Goal: Communication & Community: Answer question/provide support

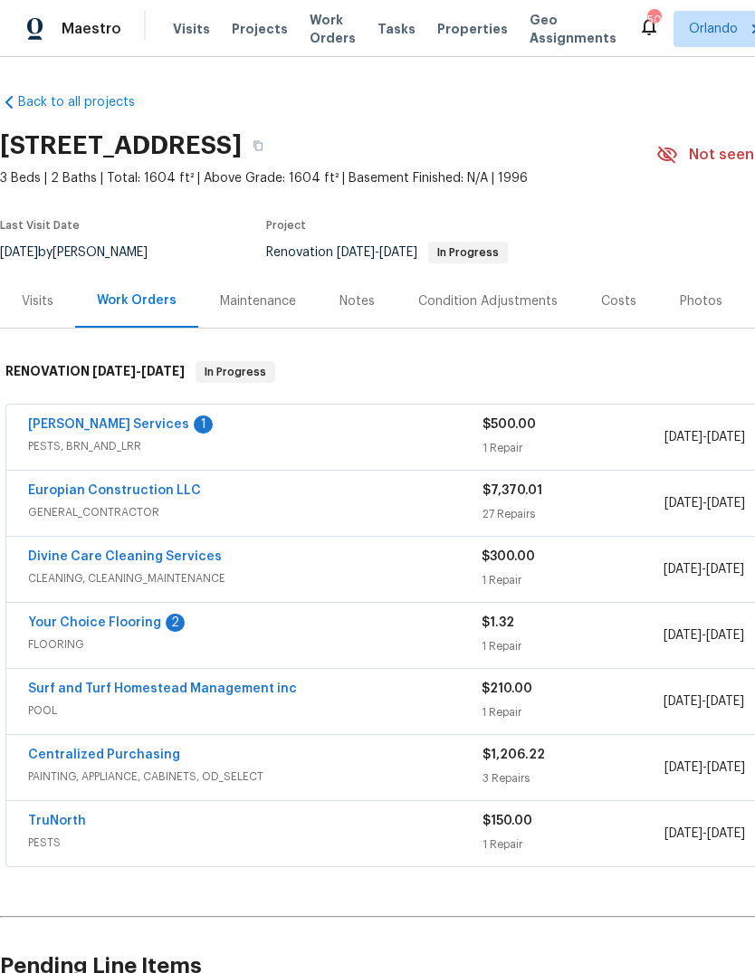
click at [104, 449] on span "PESTS, BRN_AND_LRR" at bounding box center [255, 446] width 455 height 18
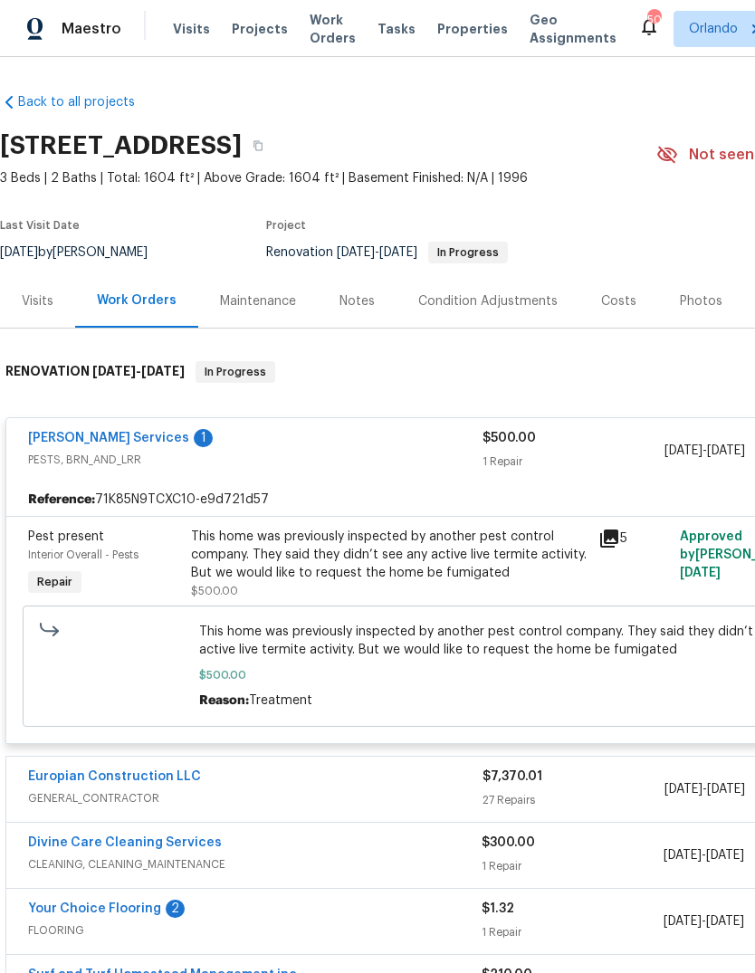
click at [67, 437] on link "[PERSON_NAME] Services" at bounding box center [108, 438] width 161 height 13
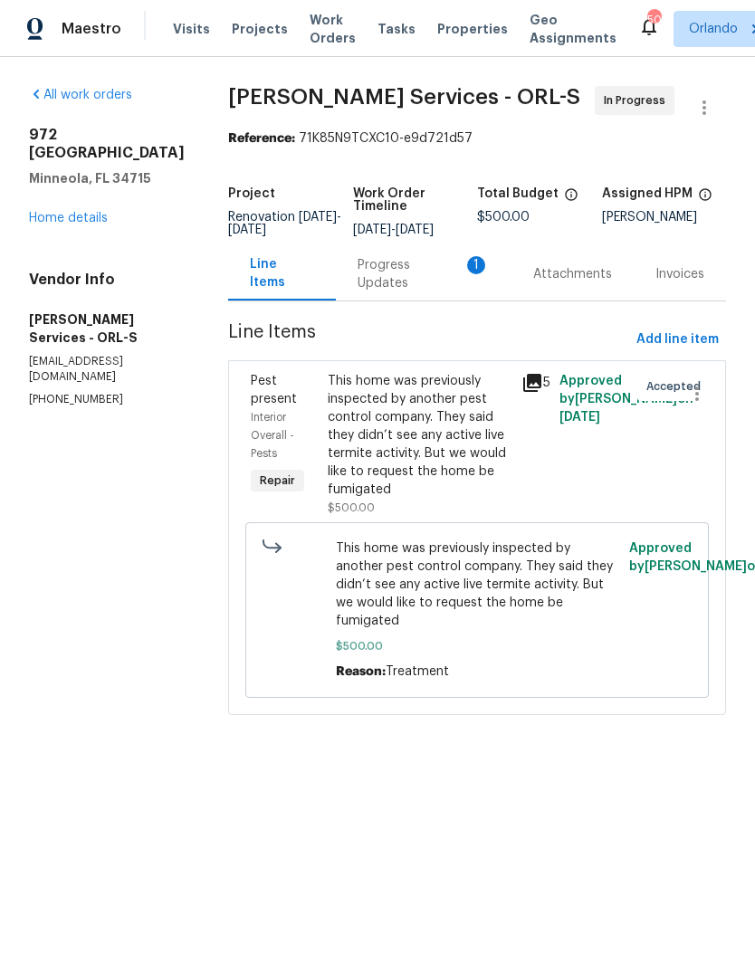
click at [462, 291] on div "Progress Updates 1" at bounding box center [424, 274] width 132 height 36
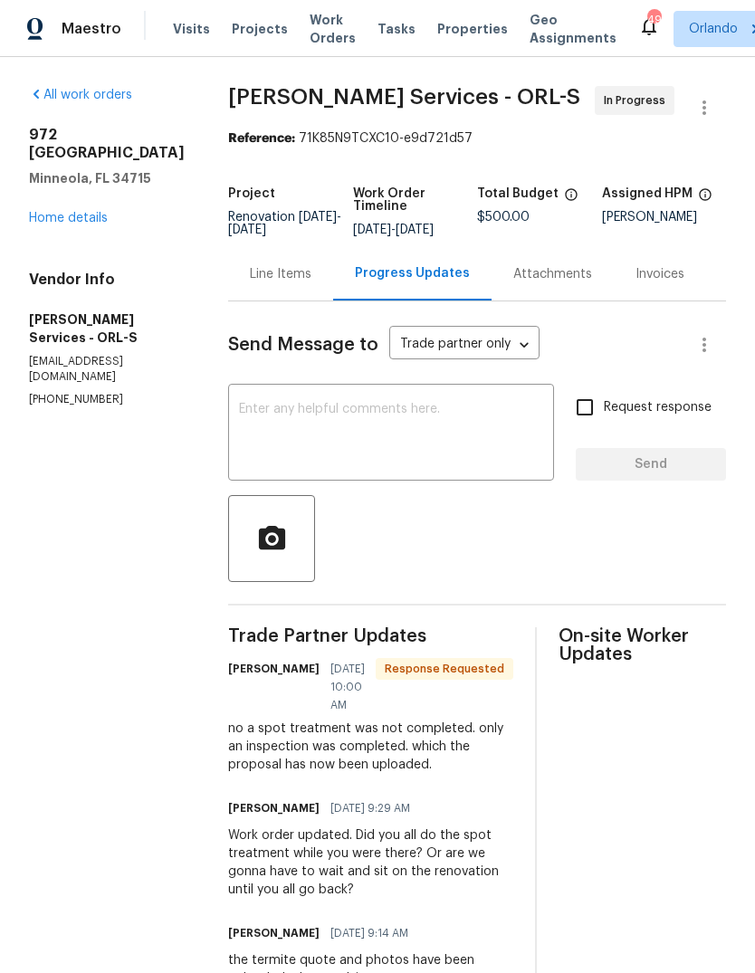
click at [478, 437] on textarea at bounding box center [391, 434] width 304 height 63
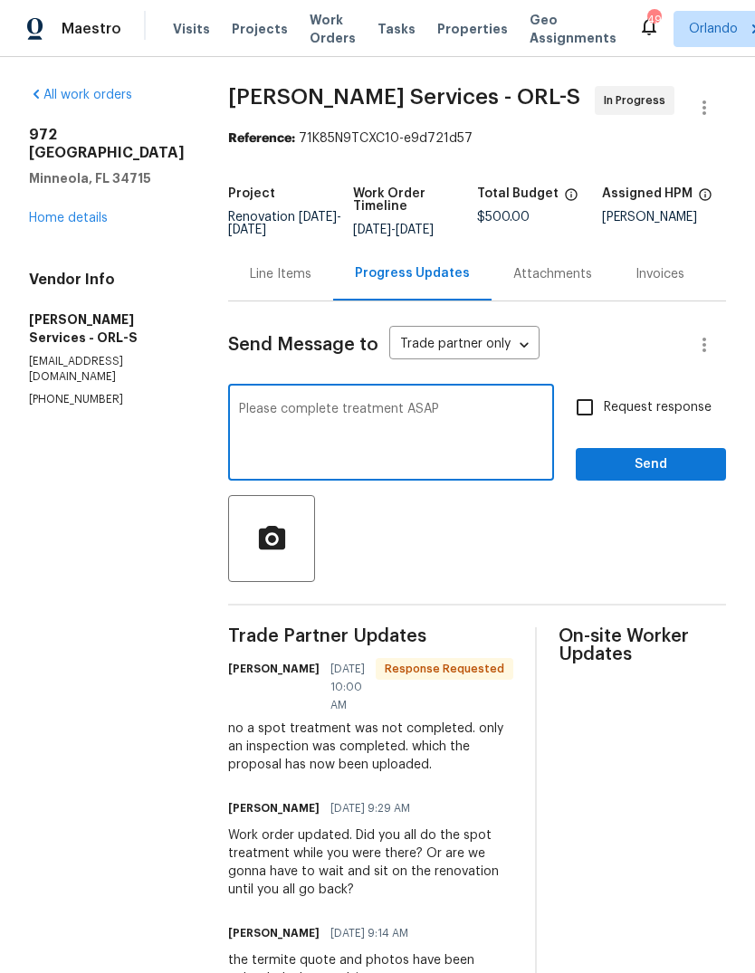
type textarea "Please complete treatment ASAP"
click at [707, 473] on span "Send" at bounding box center [650, 465] width 121 height 23
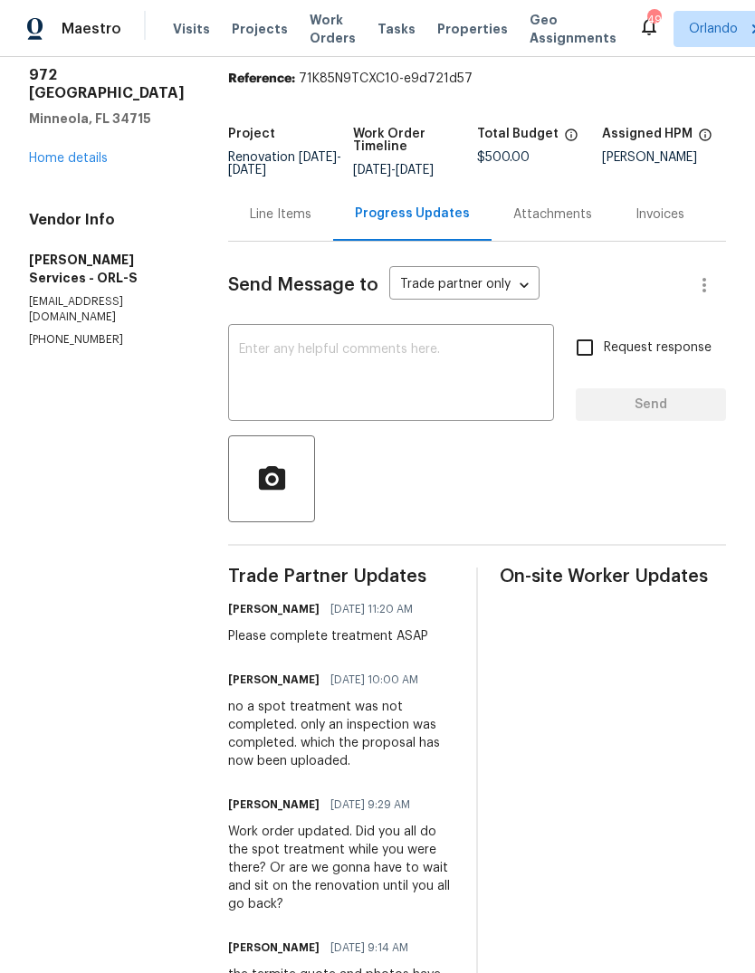
scroll to position [86, 0]
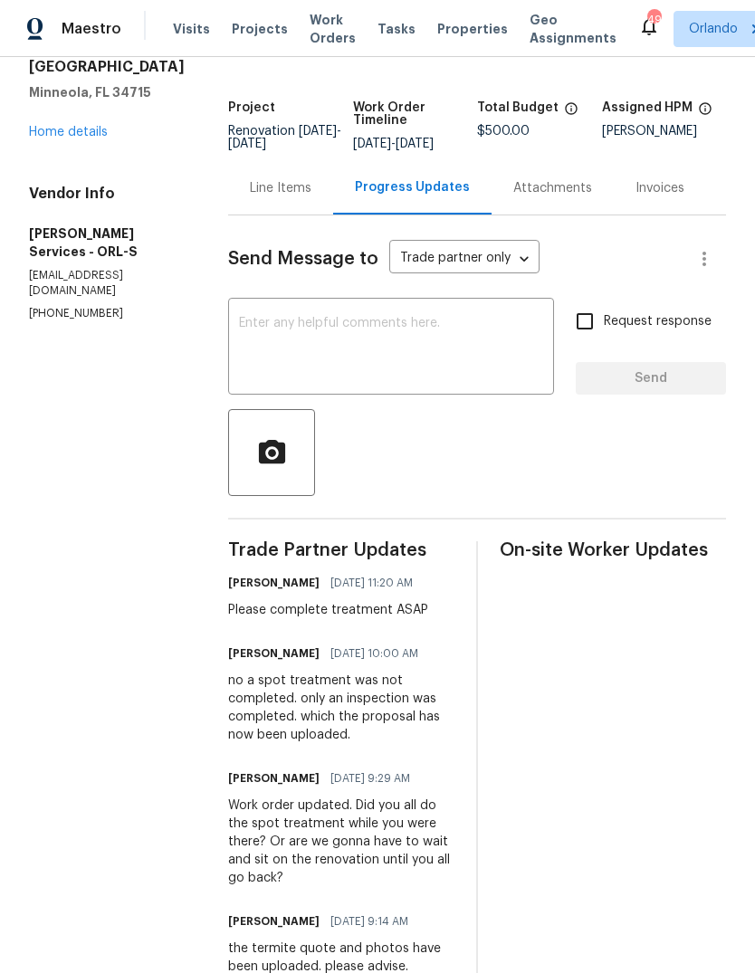
click at [52, 126] on link "Home details" at bounding box center [68, 132] width 79 height 13
